Goal: Navigation & Orientation: Go to known website

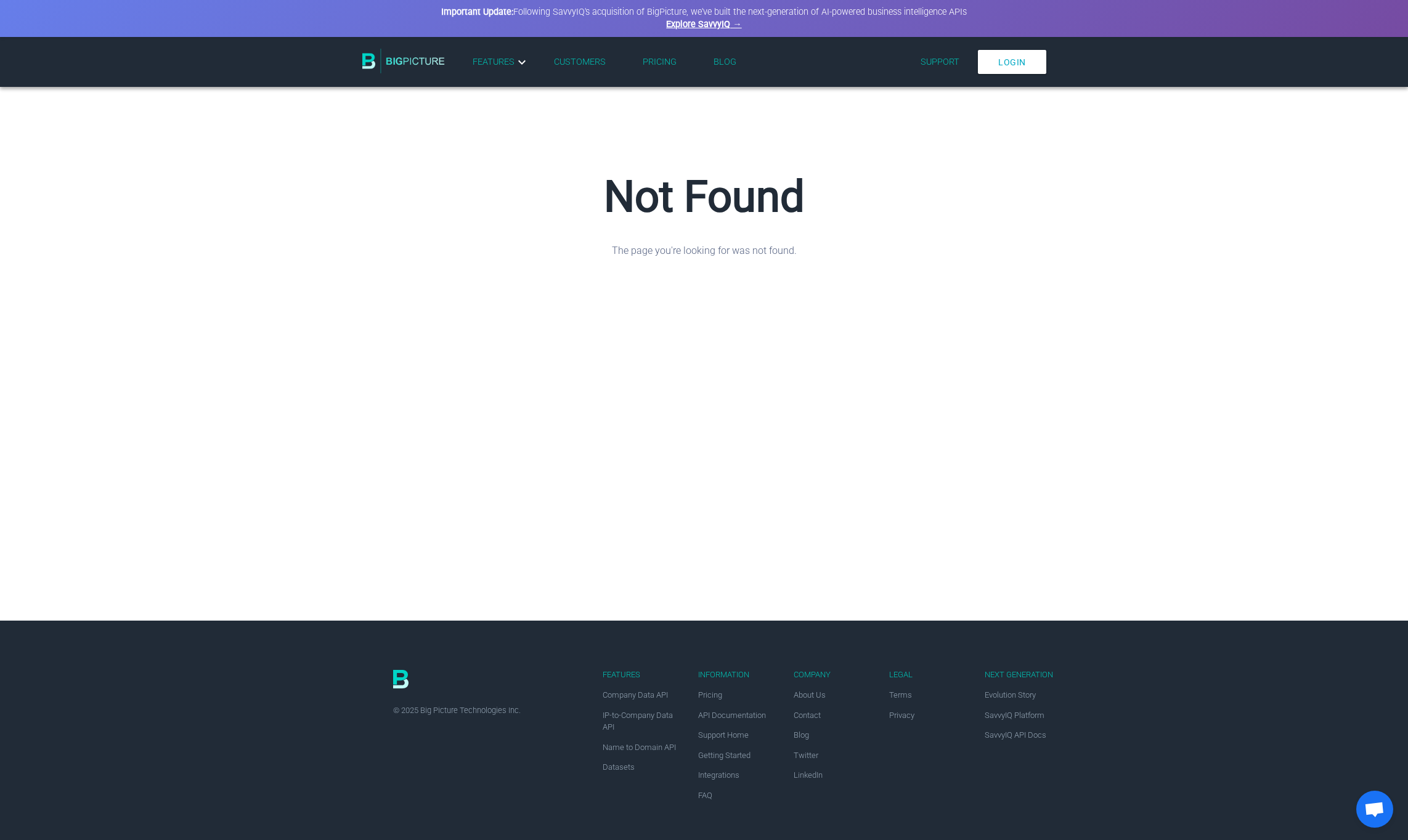
click at [423, 75] on link at bounding box center [403, 62] width 83 height 27
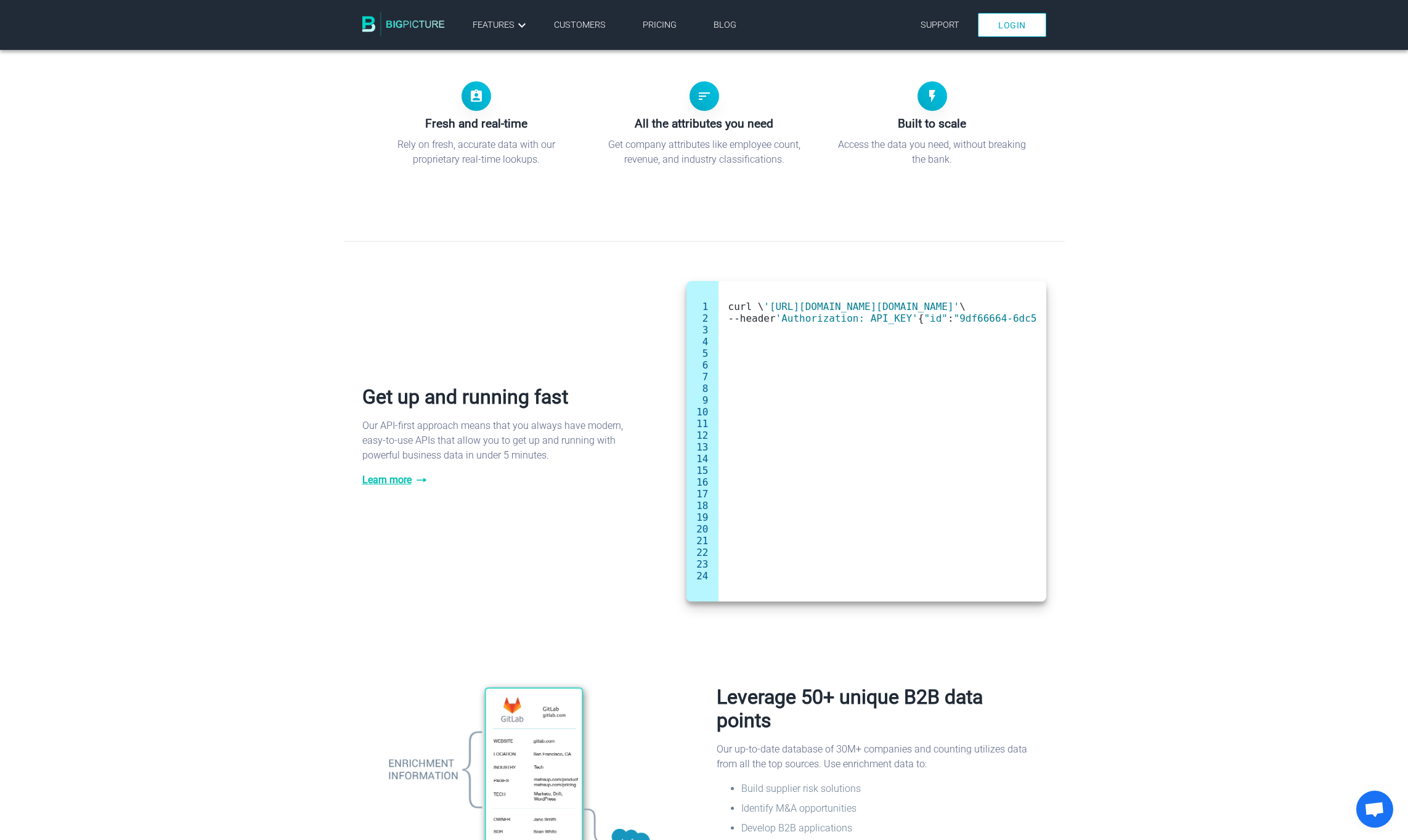
scroll to position [857, 0]
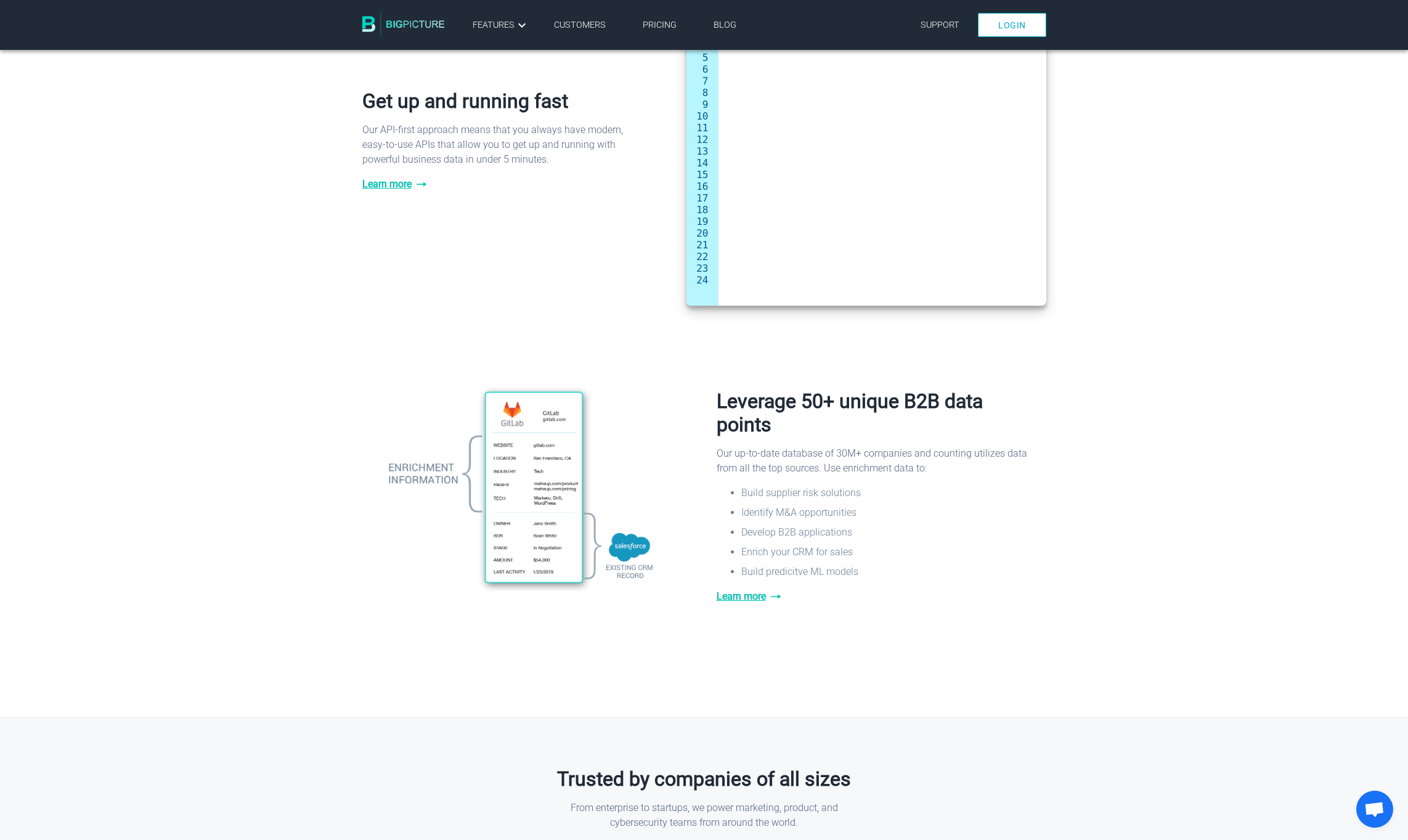
click at [357, 492] on div "Leverage 50+ unique B2B data points Our up-to-date database of 30M+ companies a…" at bounding box center [704, 501] width 721 height 234
